Goal: Task Accomplishment & Management: Manage account settings

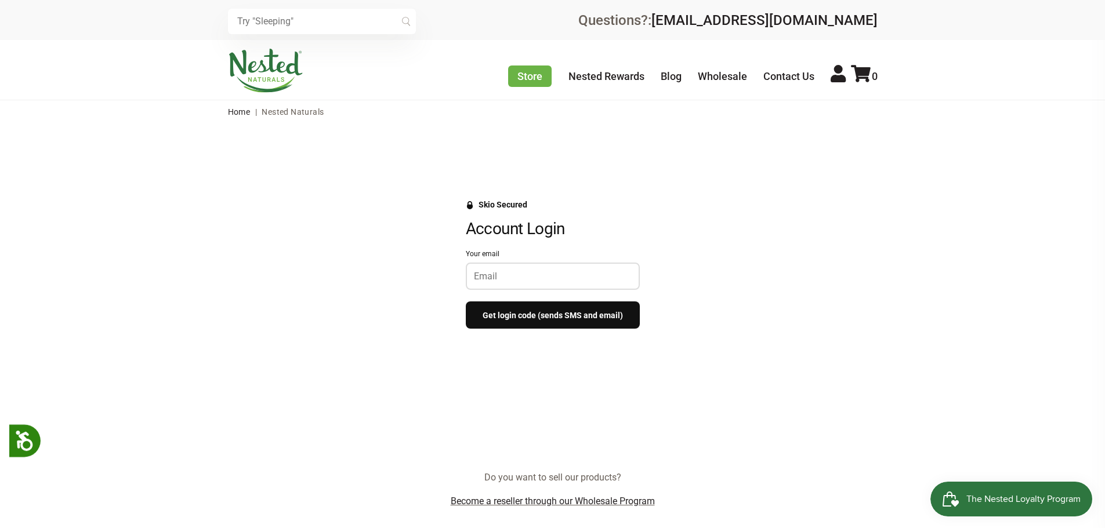
scroll to position [58, 0]
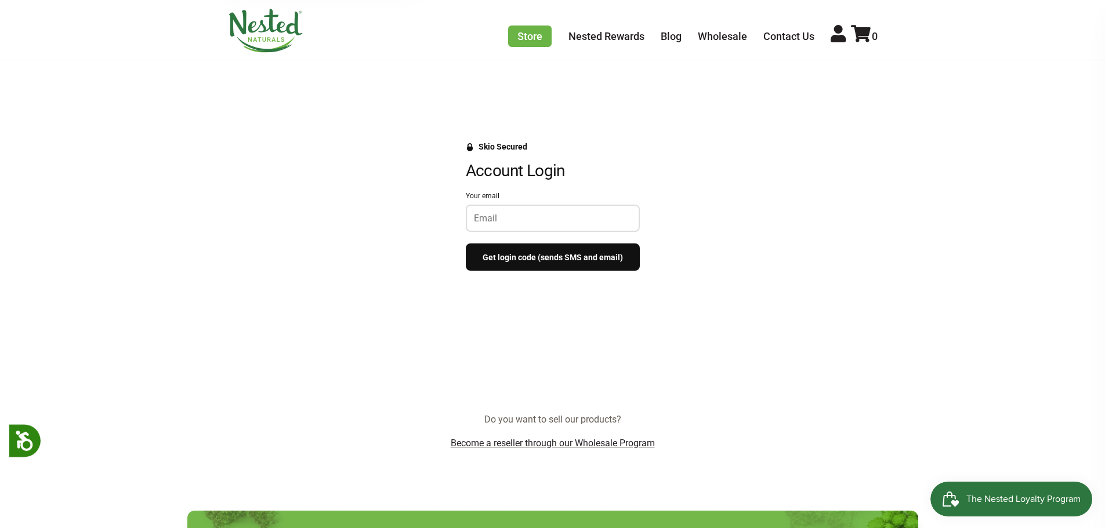
click at [520, 220] on input "Your email" at bounding box center [553, 218] width 158 height 11
type input "[EMAIL_ADDRESS][DOMAIN_NAME]"
click at [577, 259] on button "Get login code (sends SMS and email)" at bounding box center [553, 257] width 174 height 27
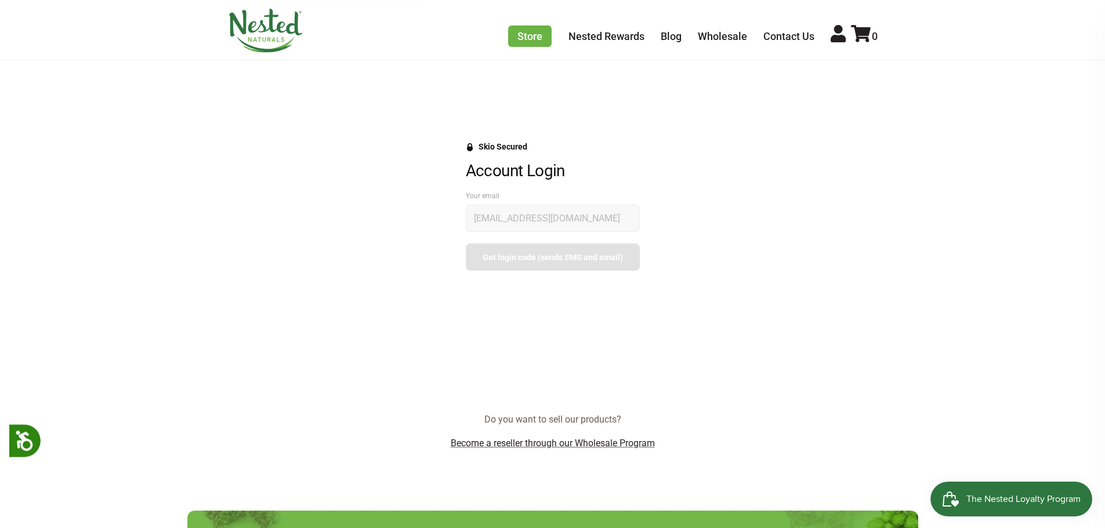
scroll to position [0, 0]
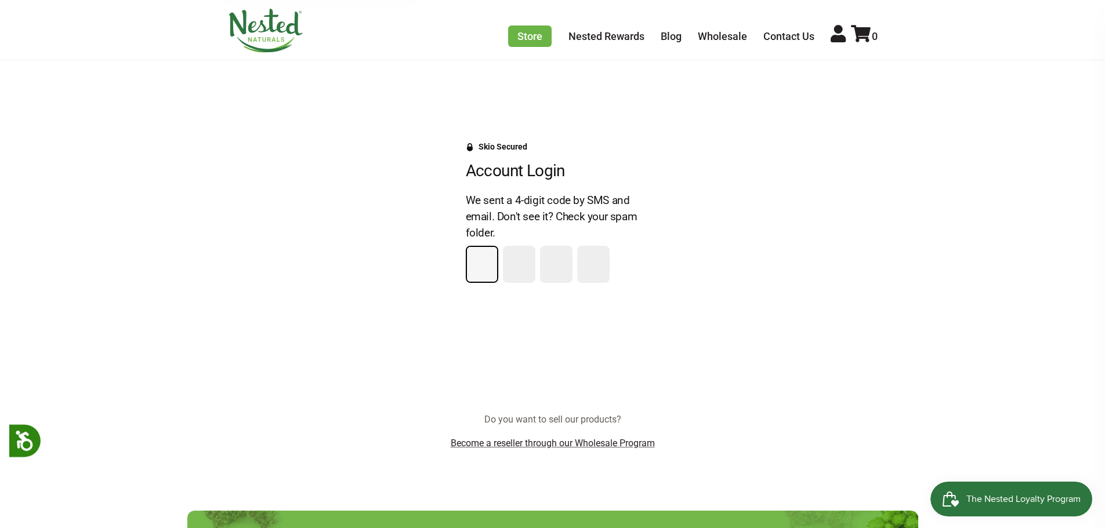
type input "3"
type input "2"
type input "6"
type input "8"
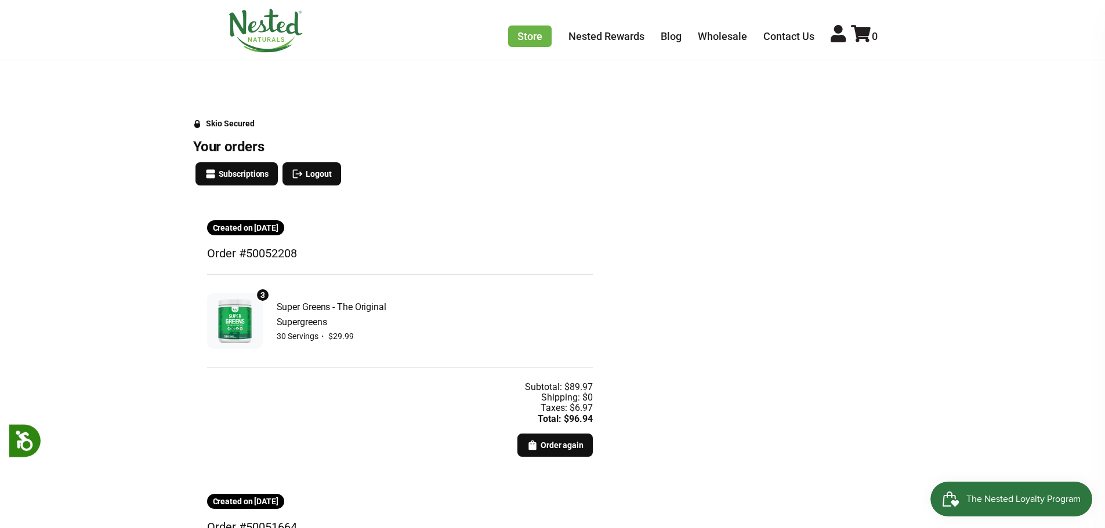
scroll to position [108, 0]
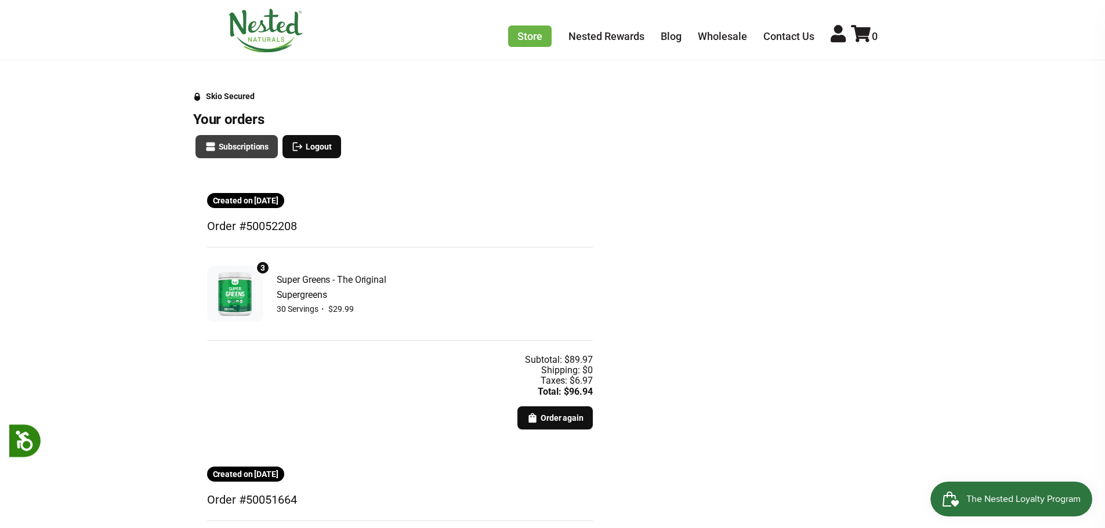
click at [253, 148] on span "Subscriptions" at bounding box center [244, 146] width 50 height 13
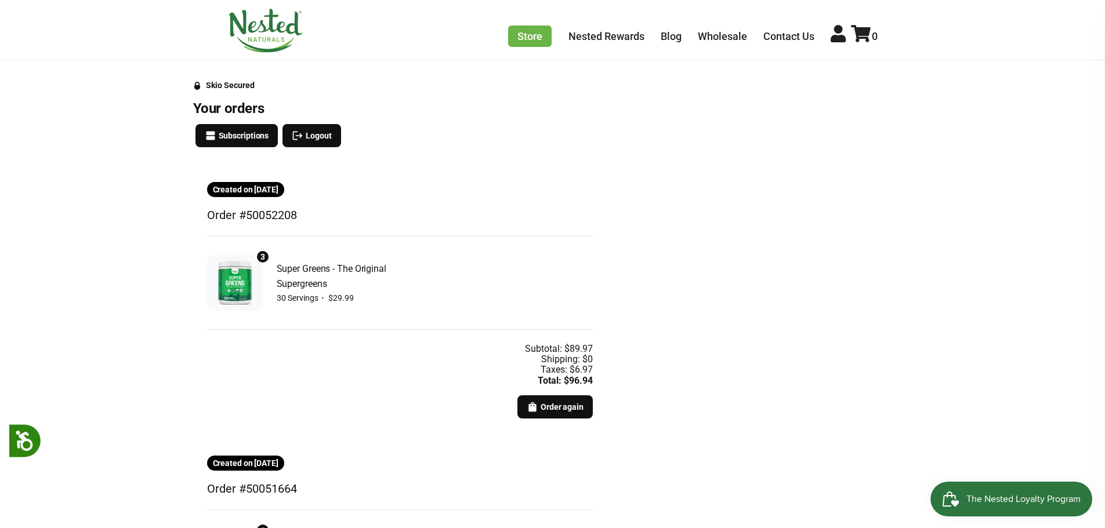
scroll to position [58, 0]
